Goal: Task Accomplishment & Management: Use online tool/utility

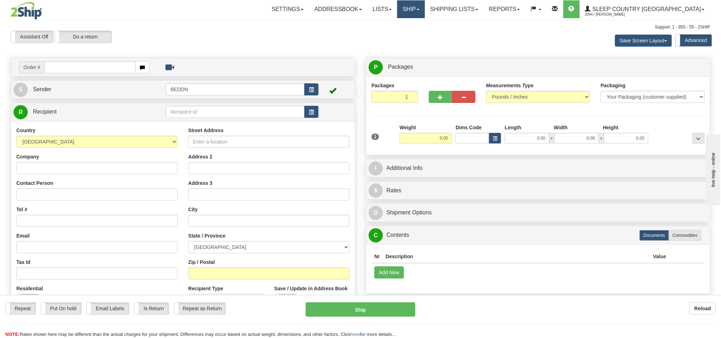
click at [424, 11] on link "Ship" at bounding box center [410, 9] width 27 height 18
click at [417, 35] on span "OnHold / Order Queue" at bounding box center [392, 34] width 50 height 6
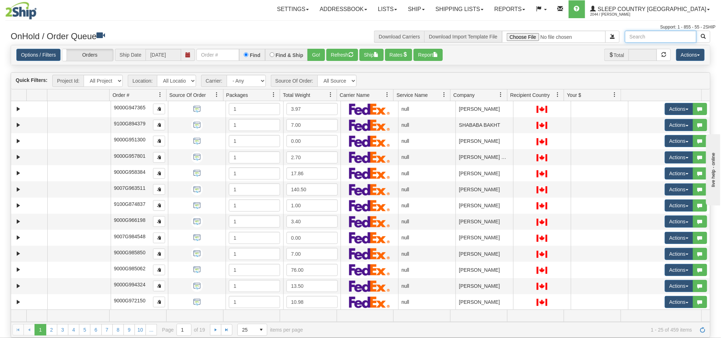
click at [643, 37] on input "text" at bounding box center [660, 37] width 71 height 12
paste input "[US_STATE][PERSON_NAME]"
type input "[US_STATE][PERSON_NAME]"
click at [705, 36] on button "button" at bounding box center [703, 37] width 14 height 12
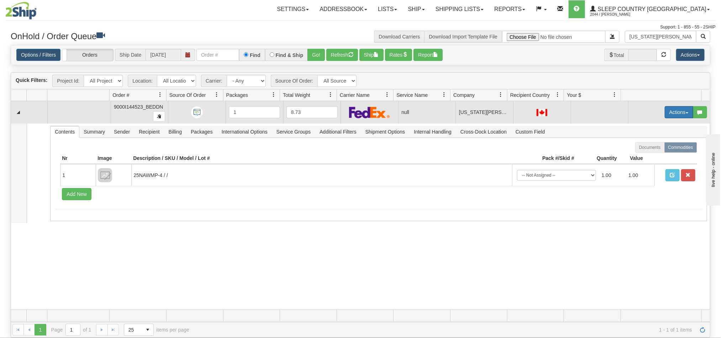
click at [664, 118] on button "Actions" at bounding box center [678, 112] width 28 height 12
click at [638, 125] on span "Open" at bounding box center [646, 126] width 17 height 6
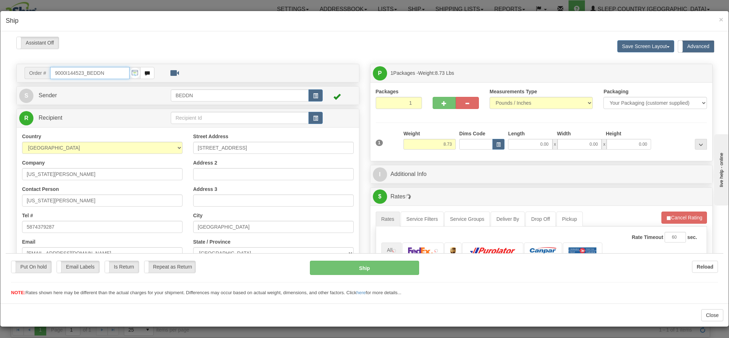
type input "11:41"
type input "16:00"
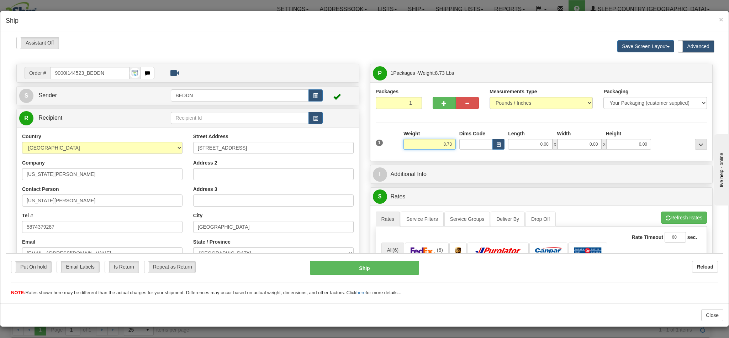
click at [431, 147] on input "8.73" at bounding box center [429, 143] width 52 height 11
drag, startPoint x: 431, startPoint y: 147, endPoint x: 441, endPoint y: 147, distance: 10.0
click at [441, 147] on input "8.73" at bounding box center [429, 143] width 52 height 11
type input "4.00"
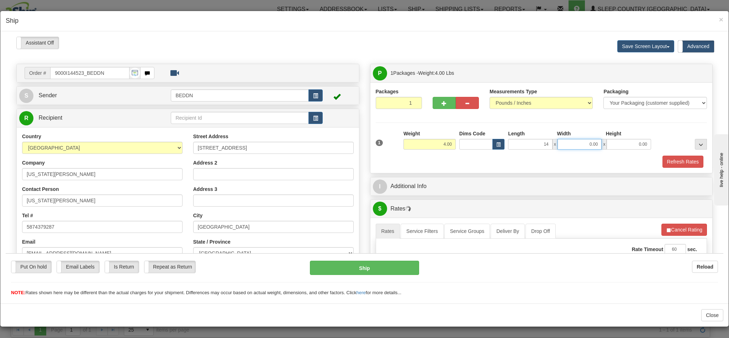
type input "14.00"
type input "10.00"
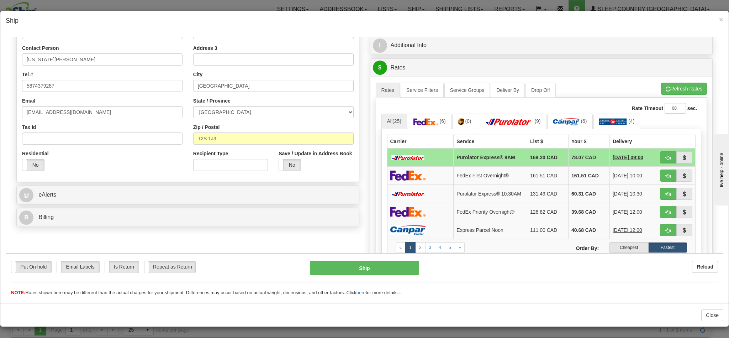
scroll to position [160, 0]
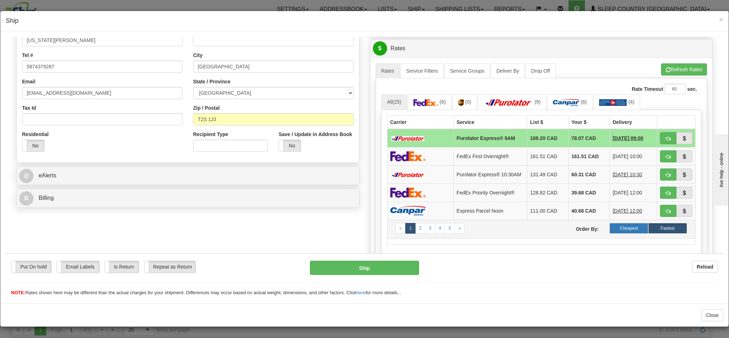
click at [609, 232] on label "Cheapest" at bounding box center [628, 227] width 39 height 11
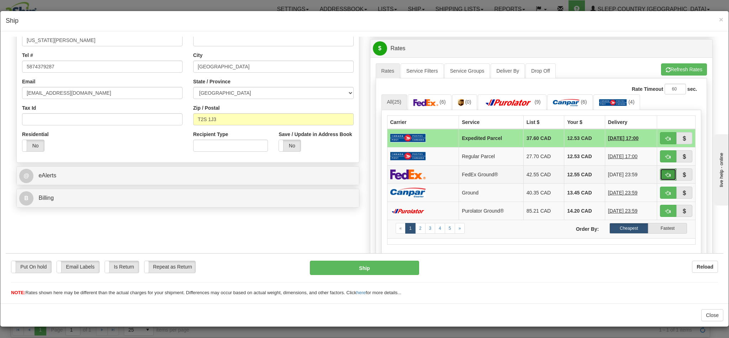
click at [666, 177] on span "button" at bounding box center [668, 174] width 5 height 5
type input "92"
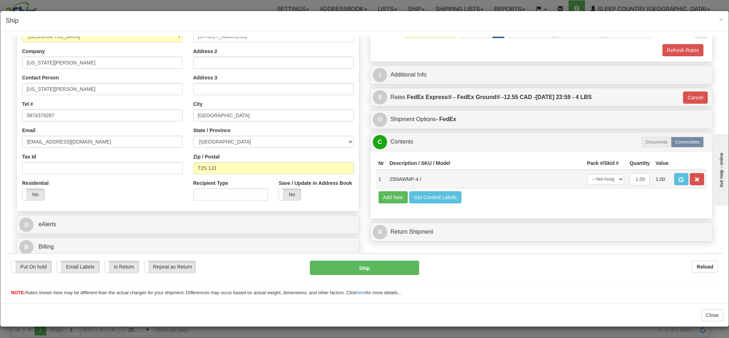
scroll to position [1, 0]
click at [351, 268] on button "Ship" at bounding box center [364, 267] width 109 height 14
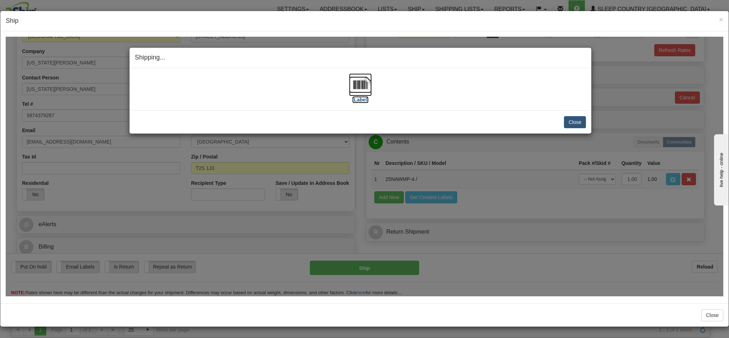
click at [354, 86] on img at bounding box center [360, 84] width 23 height 23
click at [568, 122] on button "Close" at bounding box center [575, 122] width 22 height 12
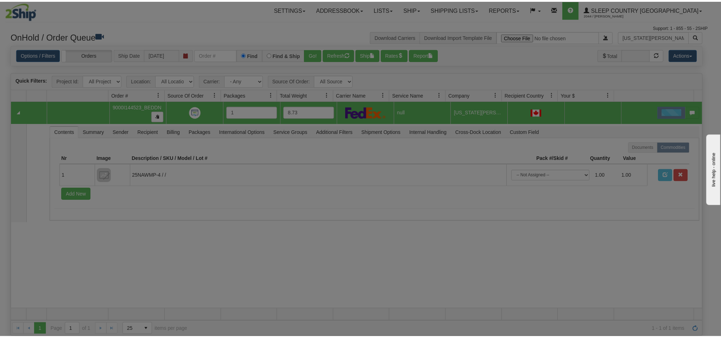
scroll to position [0, 0]
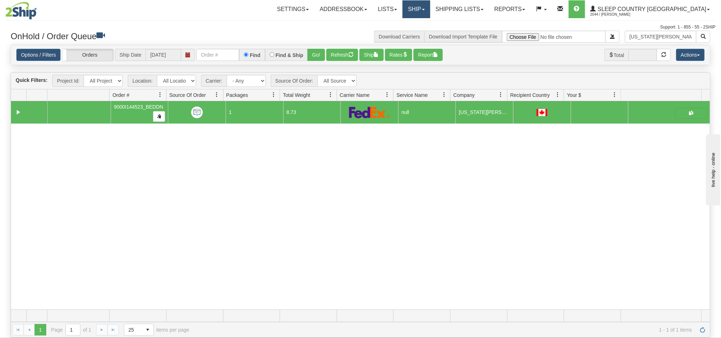
click at [430, 9] on link "Ship" at bounding box center [415, 9] width 27 height 18
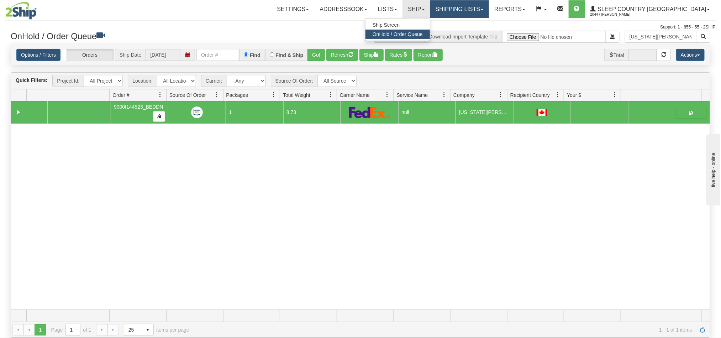
click at [489, 9] on link "Shipping lists" at bounding box center [459, 9] width 59 height 18
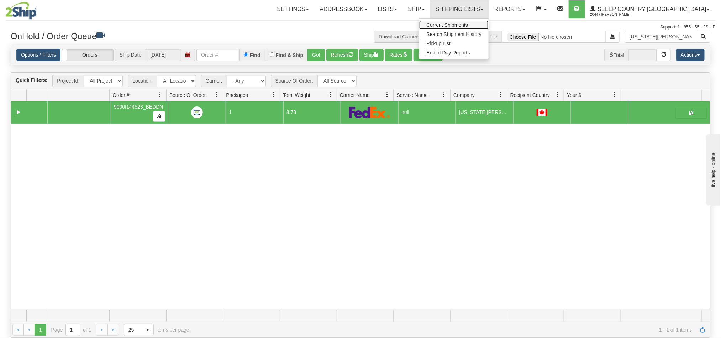
click at [468, 23] on span "Current Shipments" at bounding box center [447, 25] width 42 height 6
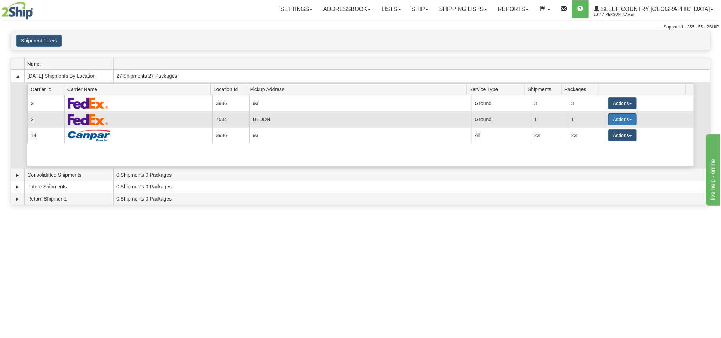
click at [608, 121] on button "Actions" at bounding box center [622, 119] width 28 height 12
click at [589, 150] on span "Pickup" at bounding box center [595, 150] width 19 height 5
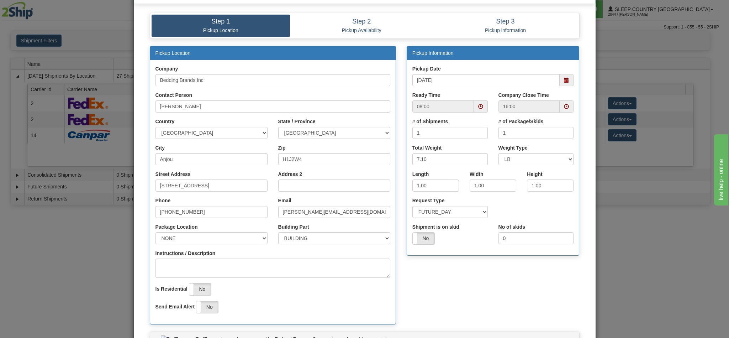
scroll to position [102, 0]
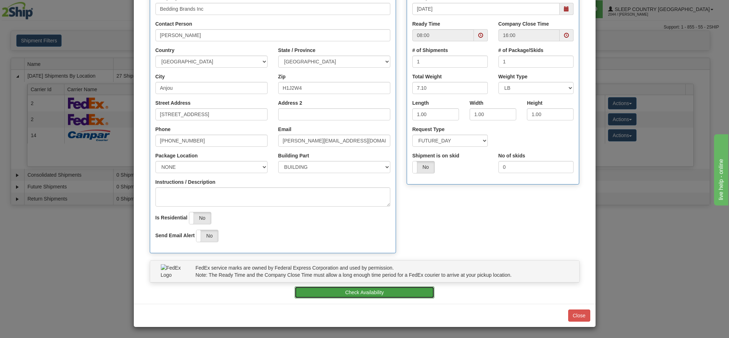
click at [351, 291] on button "Check Availability" at bounding box center [365, 292] width 140 height 12
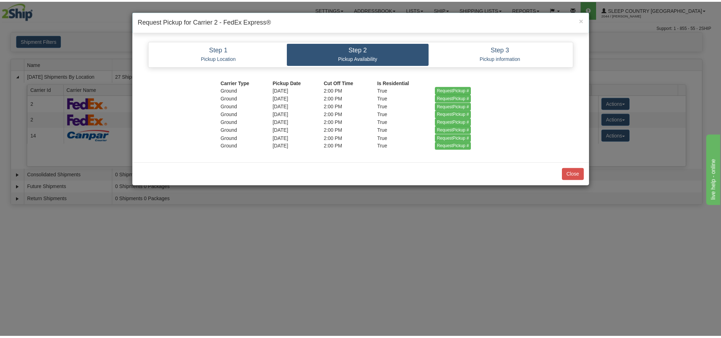
scroll to position [0, 0]
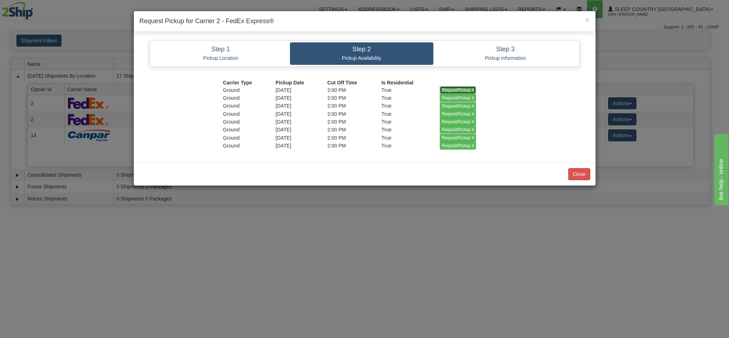
click at [459, 90] on input "RequestPickup #" at bounding box center [458, 90] width 37 height 8
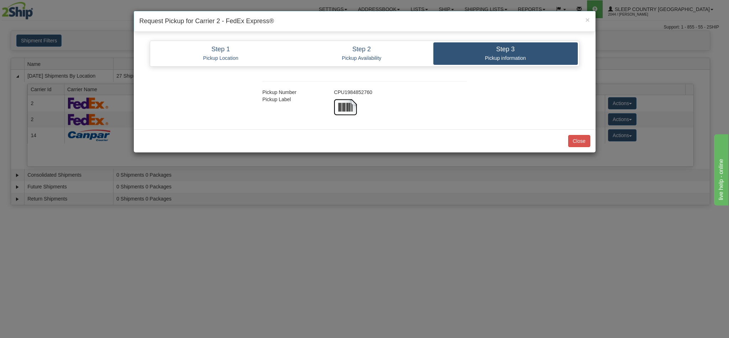
copy div "CPU1984852760"
drag, startPoint x: 371, startPoint y: 93, endPoint x: 333, endPoint y: 93, distance: 37.4
click at [333, 93] on div "CPU1984852760" at bounding box center [400, 92] width 143 height 7
click at [582, 144] on button "Close" at bounding box center [579, 141] width 22 height 12
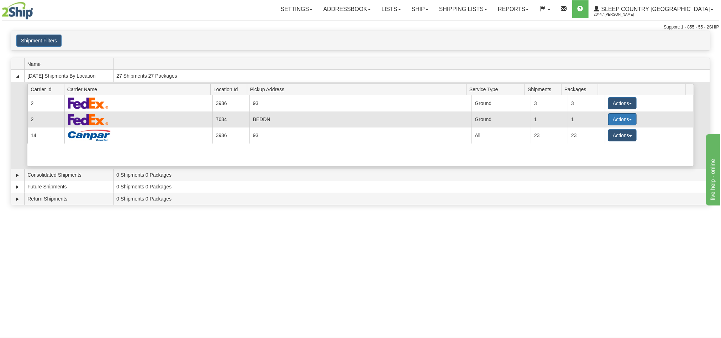
click at [619, 121] on button "Actions" at bounding box center [622, 119] width 28 height 12
click at [599, 134] on span "Details" at bounding box center [595, 132] width 19 height 5
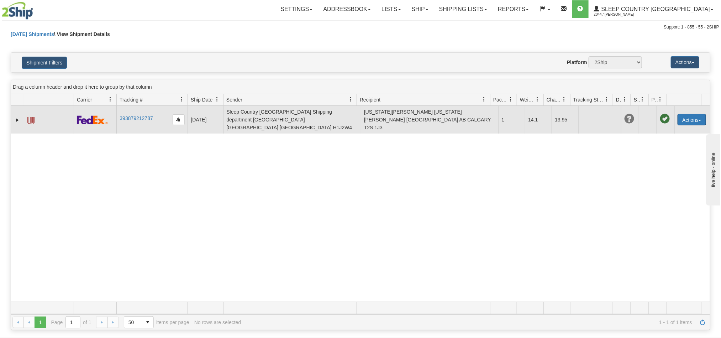
click at [681, 115] on button "Actions" at bounding box center [691, 119] width 28 height 11
click at [176, 117] on span "button" at bounding box center [178, 119] width 4 height 4
